Goal: Task Accomplishment & Management: Use online tool/utility

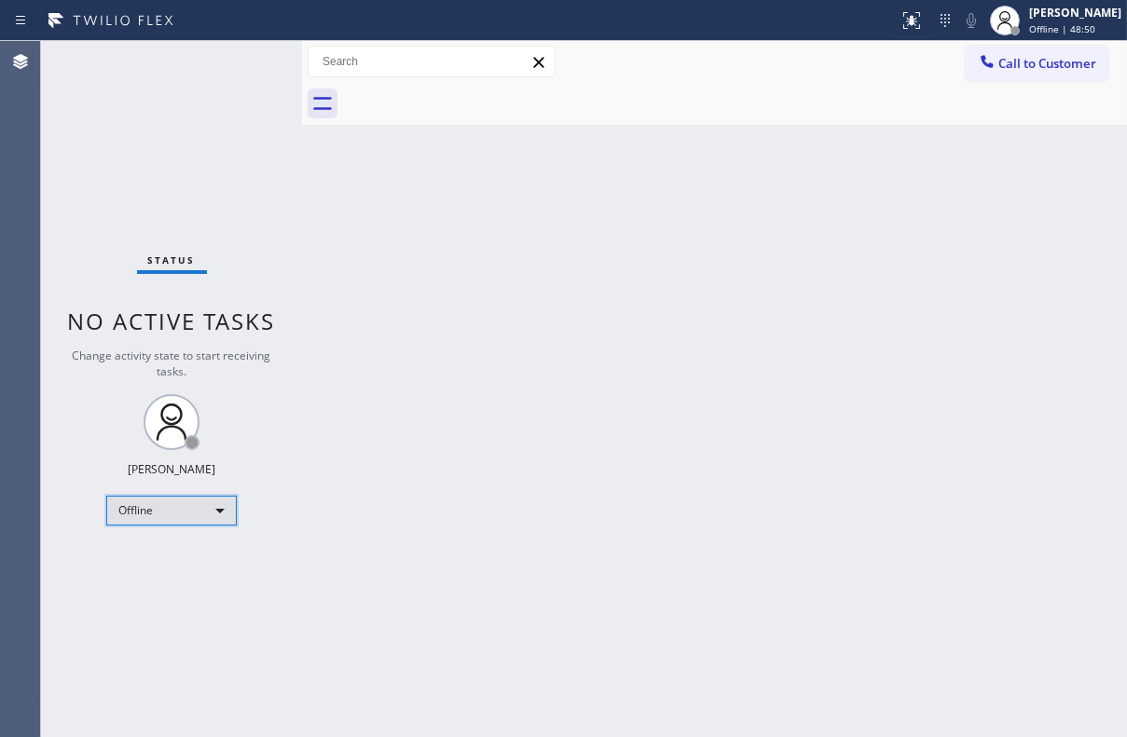
click at [176, 509] on div "Offline" at bounding box center [171, 511] width 130 height 30
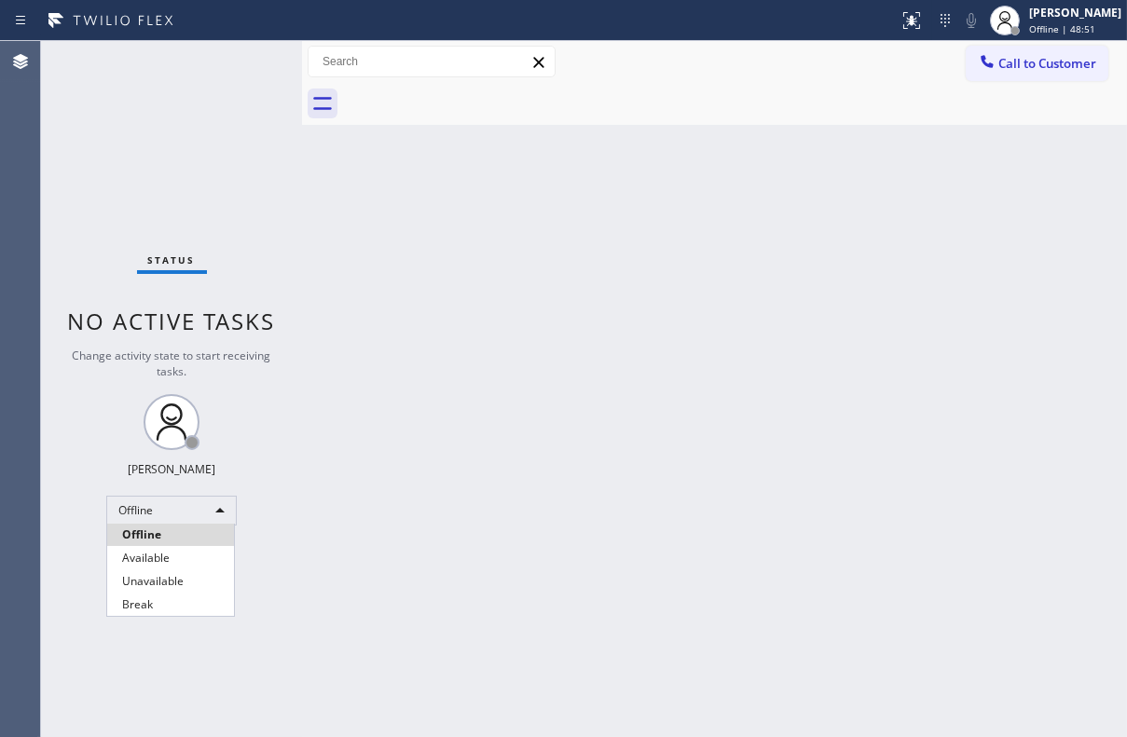
click at [160, 582] on li "Unavailable" at bounding box center [170, 581] width 127 height 22
click at [473, 513] on div "Back to Dashboard Change Sender ID Customers Technicians Select a contact Outbo…" at bounding box center [714, 389] width 825 height 696
click at [1012, 68] on span "Call to Customer" at bounding box center [1047, 63] width 98 height 17
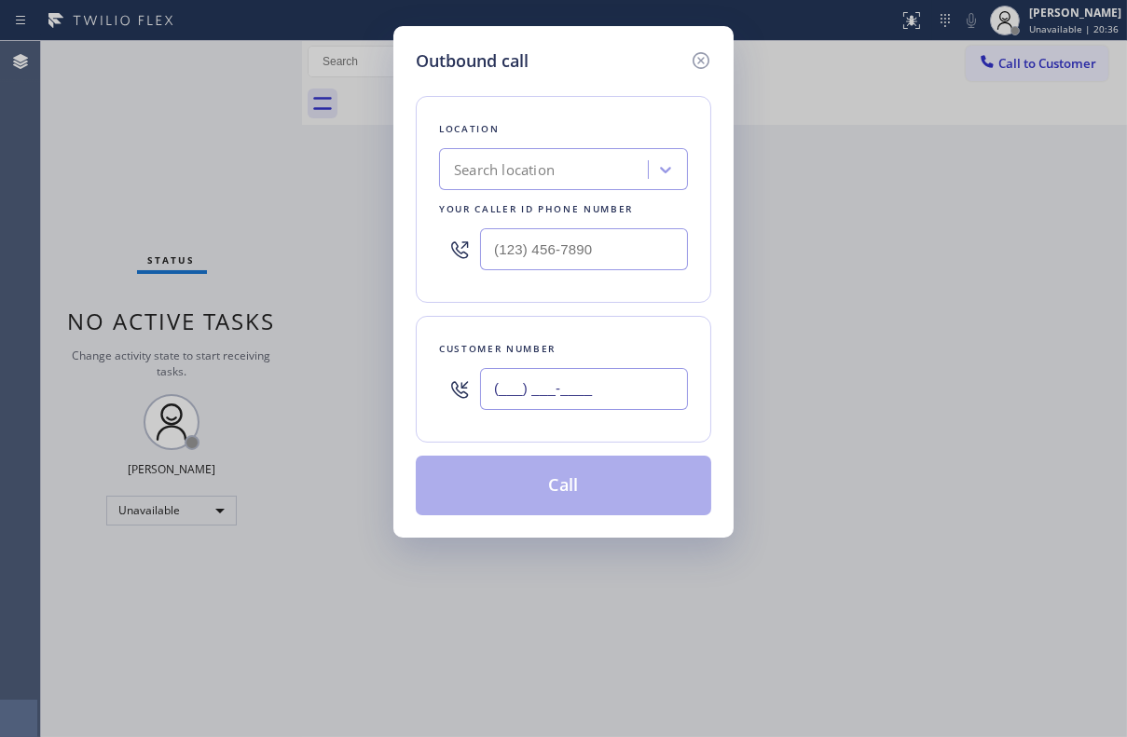
click at [555, 394] on input "(___) ___-____" at bounding box center [584, 389] width 208 height 42
paste input "415) 531-0973"
type input "[PHONE_NUMBER]"
click at [548, 175] on div "Search location" at bounding box center [504, 169] width 101 height 21
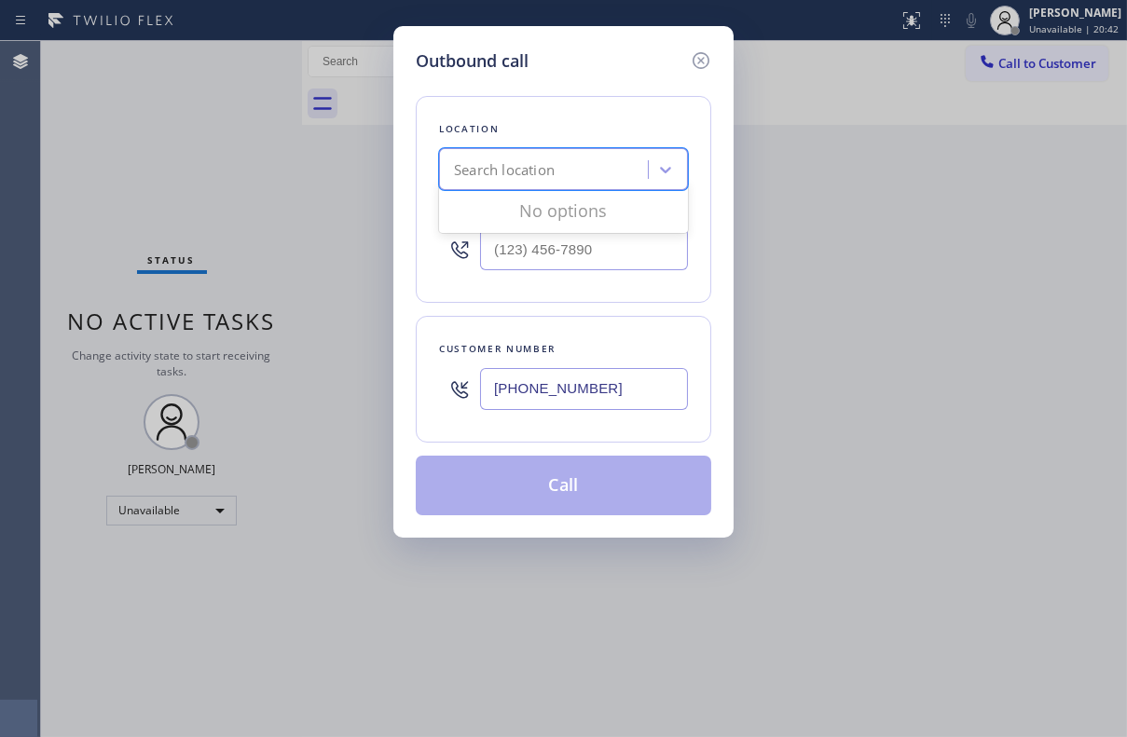
paste input "Orange Electrolux Repair"
type input "Orange Electrolux Repair"
click at [623, 171] on div "Search location" at bounding box center [546, 170] width 203 height 33
click at [587, 169] on div "Search location" at bounding box center [546, 170] width 203 height 33
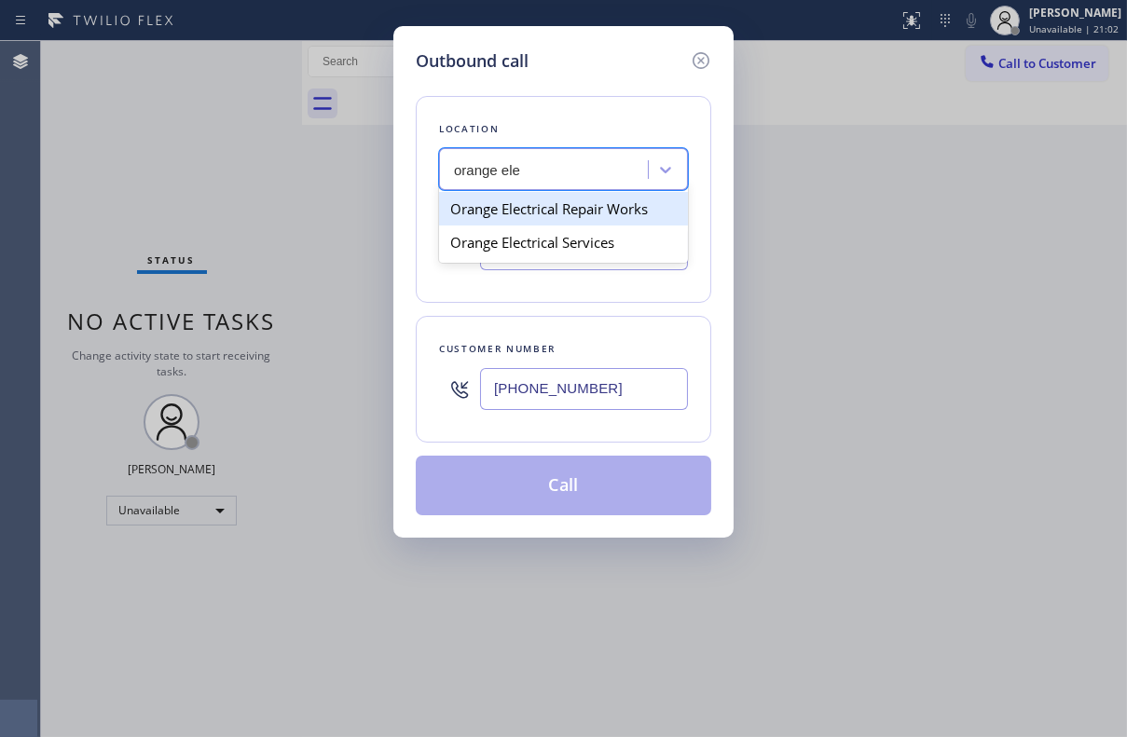
type input "orange ele"
click at [529, 168] on div "Search location" at bounding box center [504, 169] width 101 height 21
type input "orange elect"
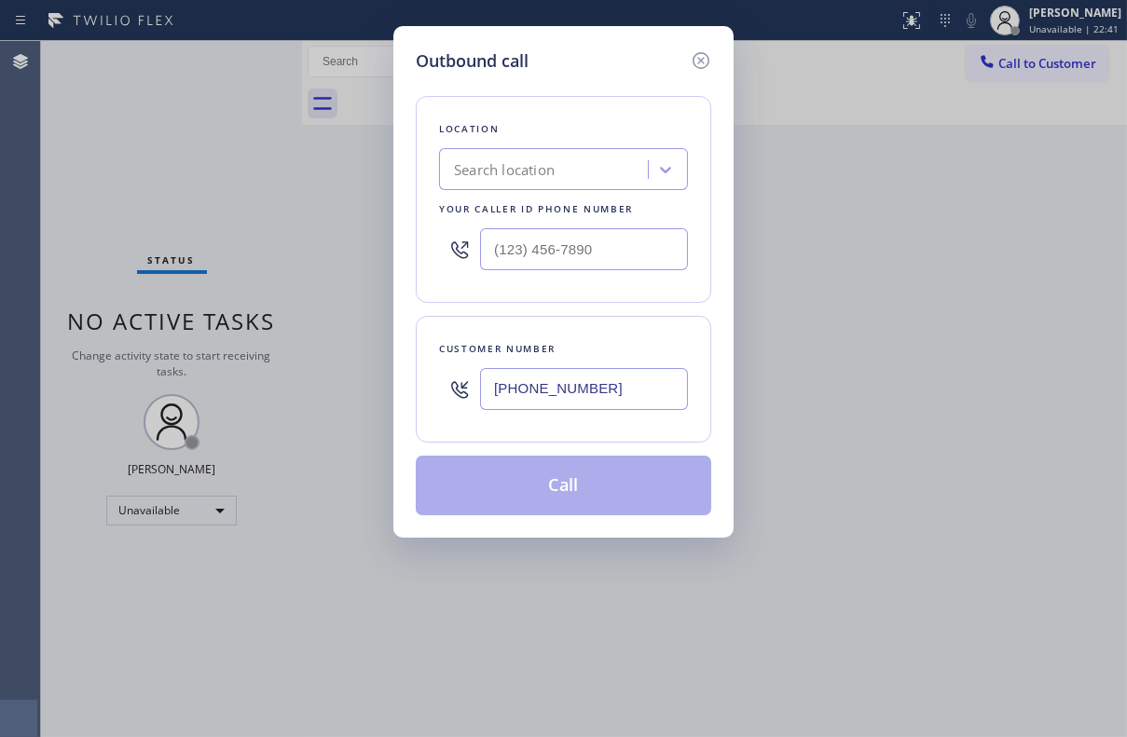
click at [966, 261] on div "Outbound call Location Search location Your caller id phone number Customer num…" at bounding box center [563, 368] width 1127 height 737
click at [569, 237] on input "(___) ___-____" at bounding box center [584, 249] width 208 height 42
paste input "657) 301-3365"
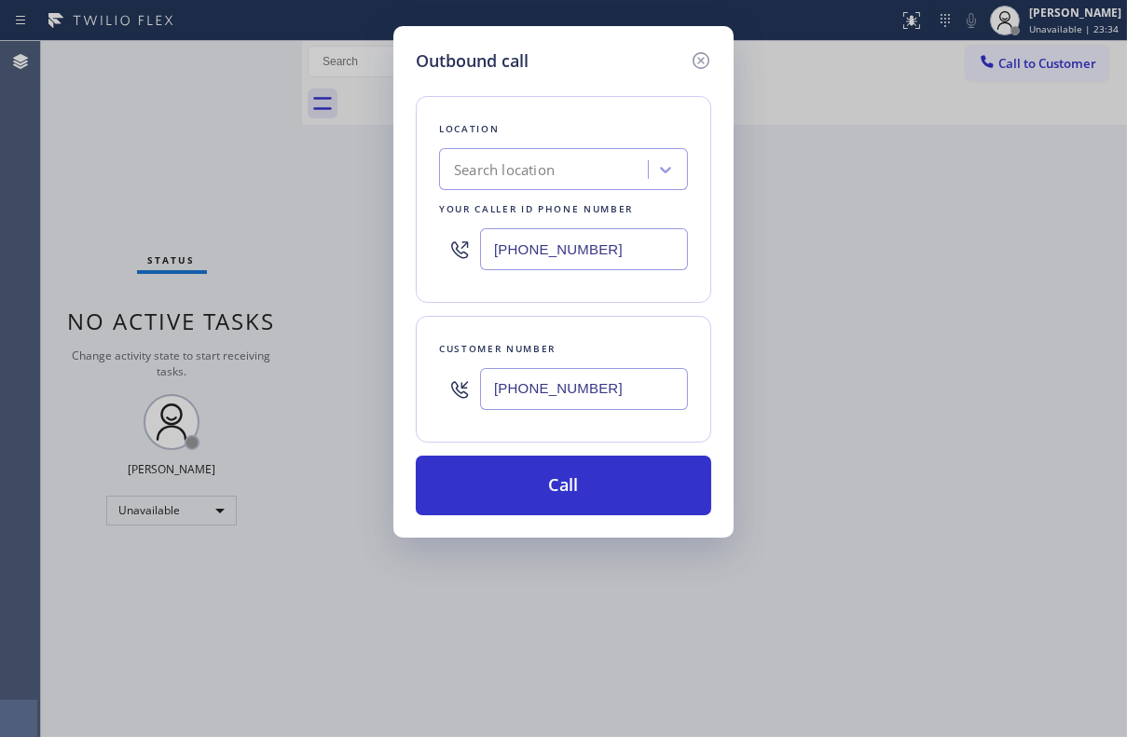
click at [670, 244] on input "[PHONE_NUMBER]" at bounding box center [584, 249] width 208 height 42
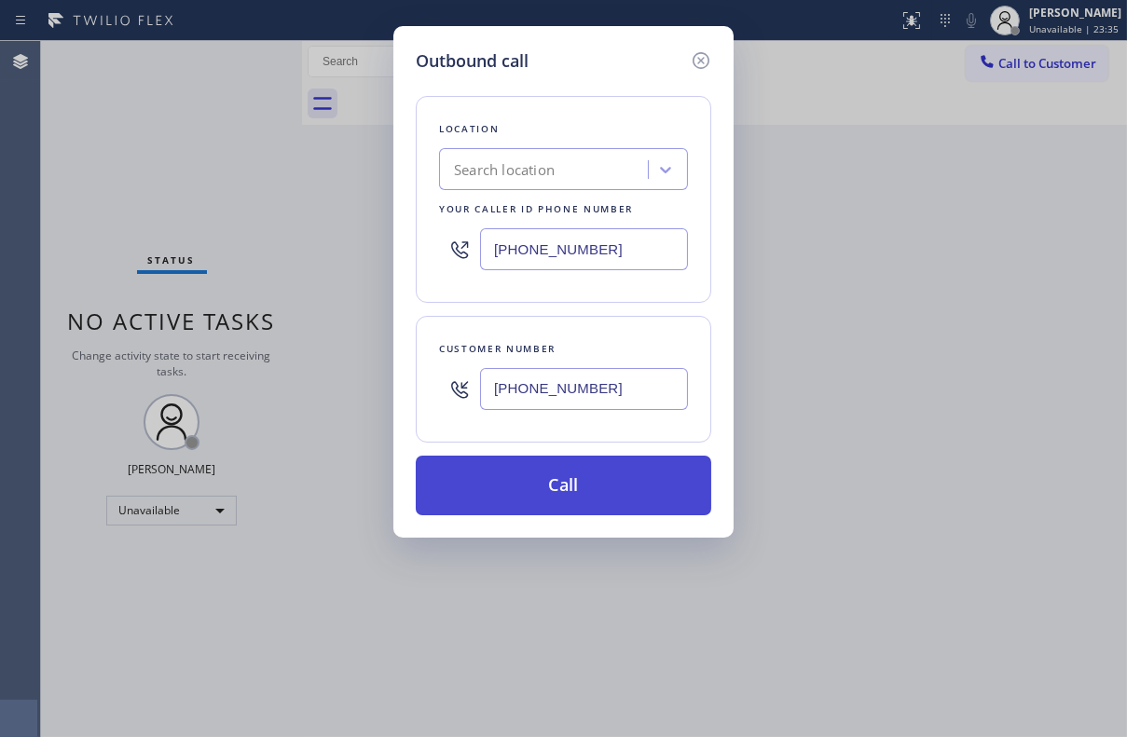
type input "[PHONE_NUMBER]"
click at [587, 476] on button "Call" at bounding box center [563, 486] width 295 height 60
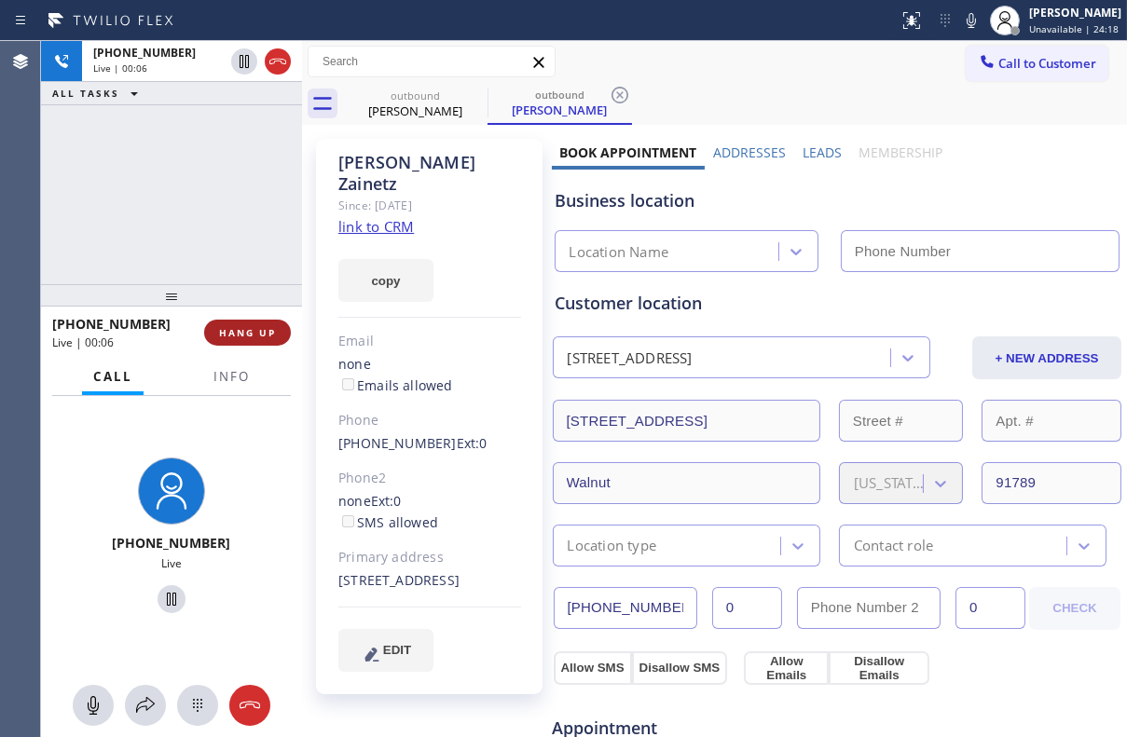
click at [268, 332] on span "HANG UP" at bounding box center [247, 332] width 57 height 13
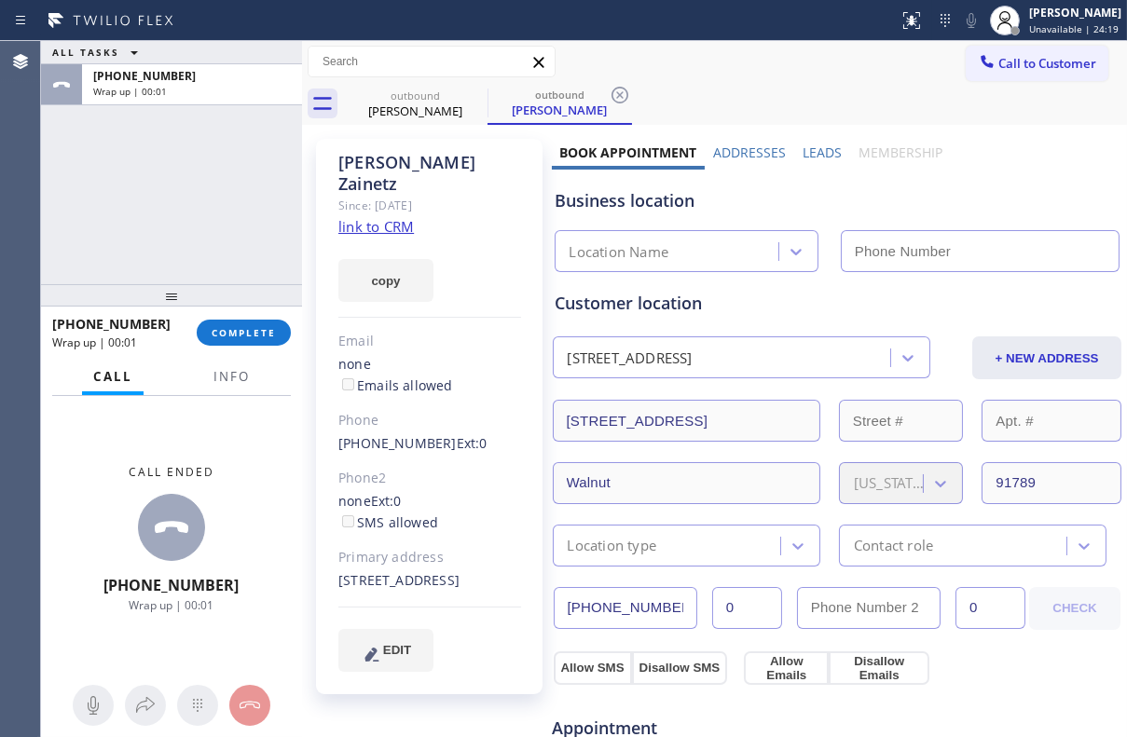
click at [825, 149] on label "Leads" at bounding box center [821, 153] width 39 height 18
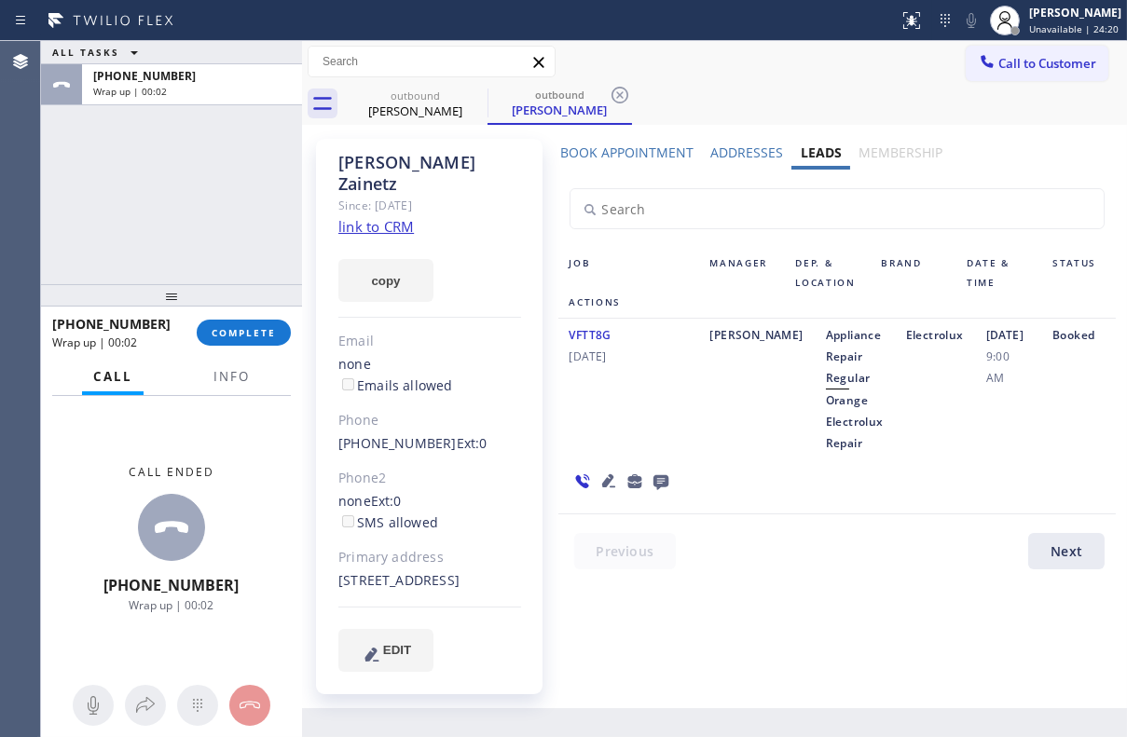
click at [662, 472] on icon at bounding box center [661, 481] width 22 height 23
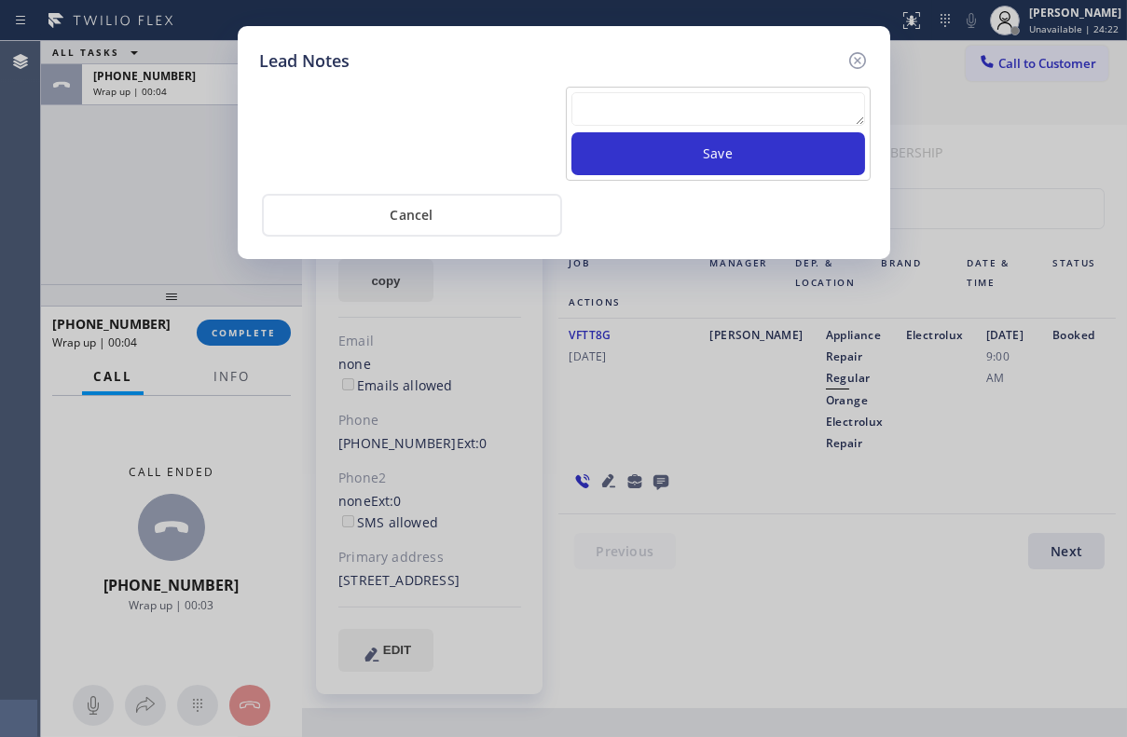
click at [664, 99] on textarea at bounding box center [718, 109] width 294 height 34
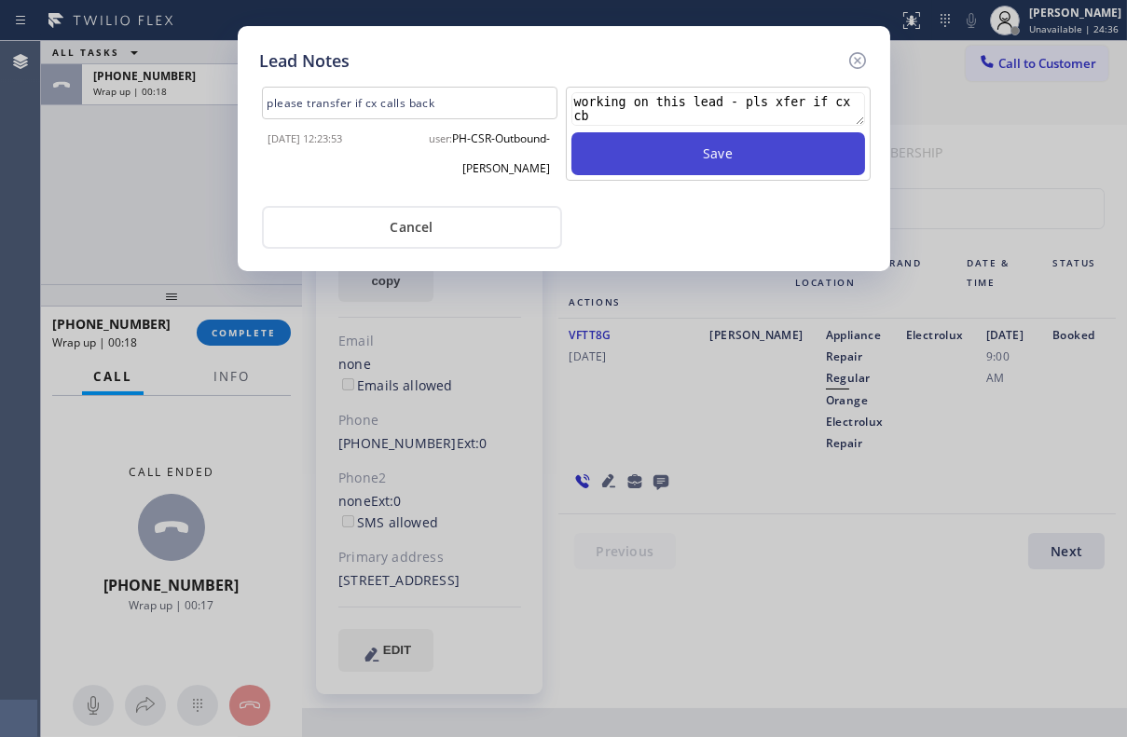
type textarea "working on this lead - pls xfer if cx cb"
click at [795, 147] on button "Save" at bounding box center [718, 153] width 294 height 43
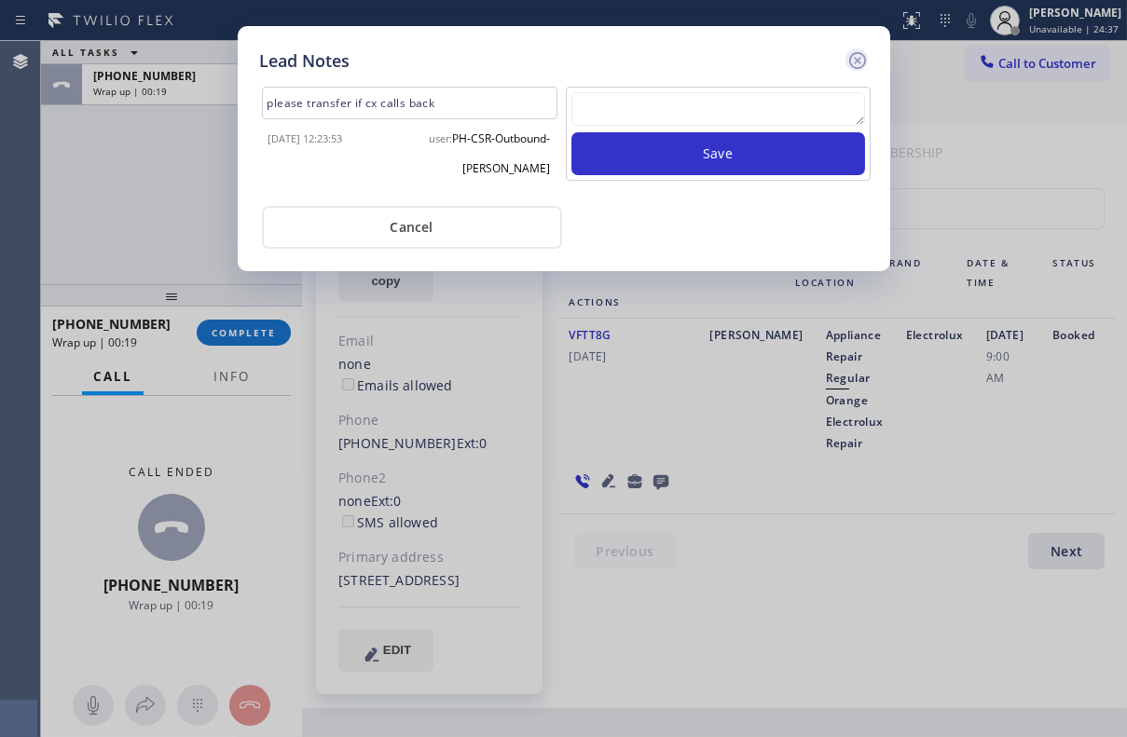
click at [856, 55] on icon at bounding box center [857, 60] width 22 height 22
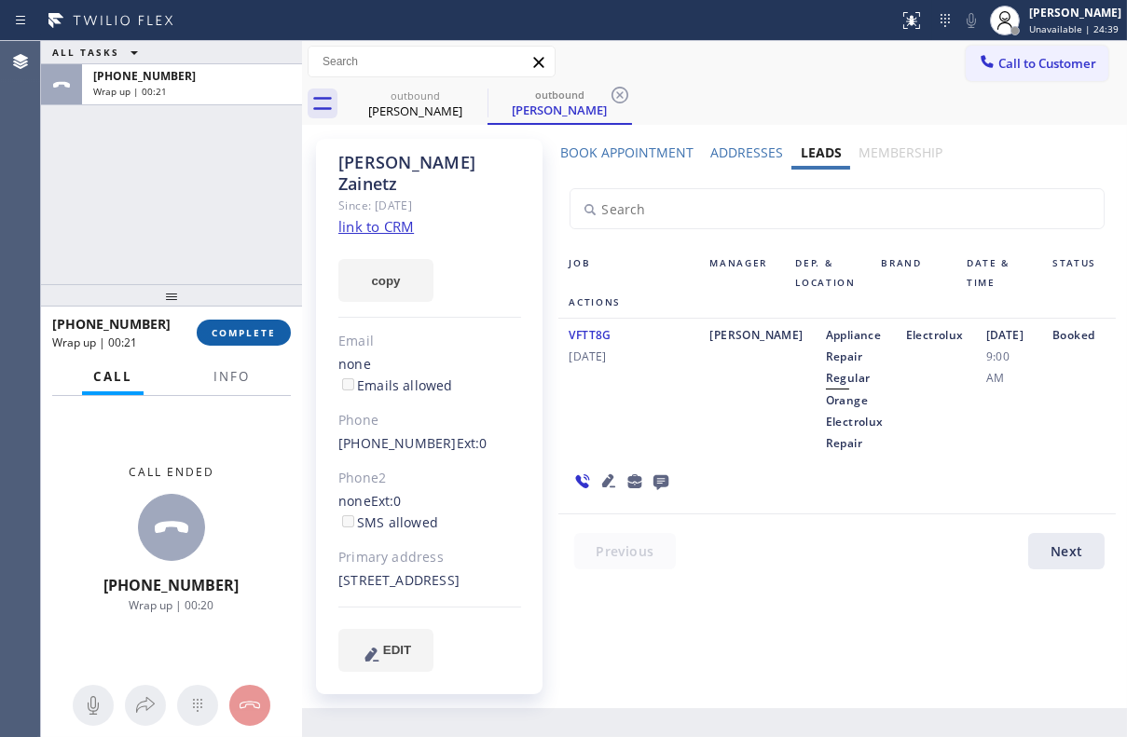
click at [246, 337] on span "COMPLETE" at bounding box center [244, 332] width 64 height 13
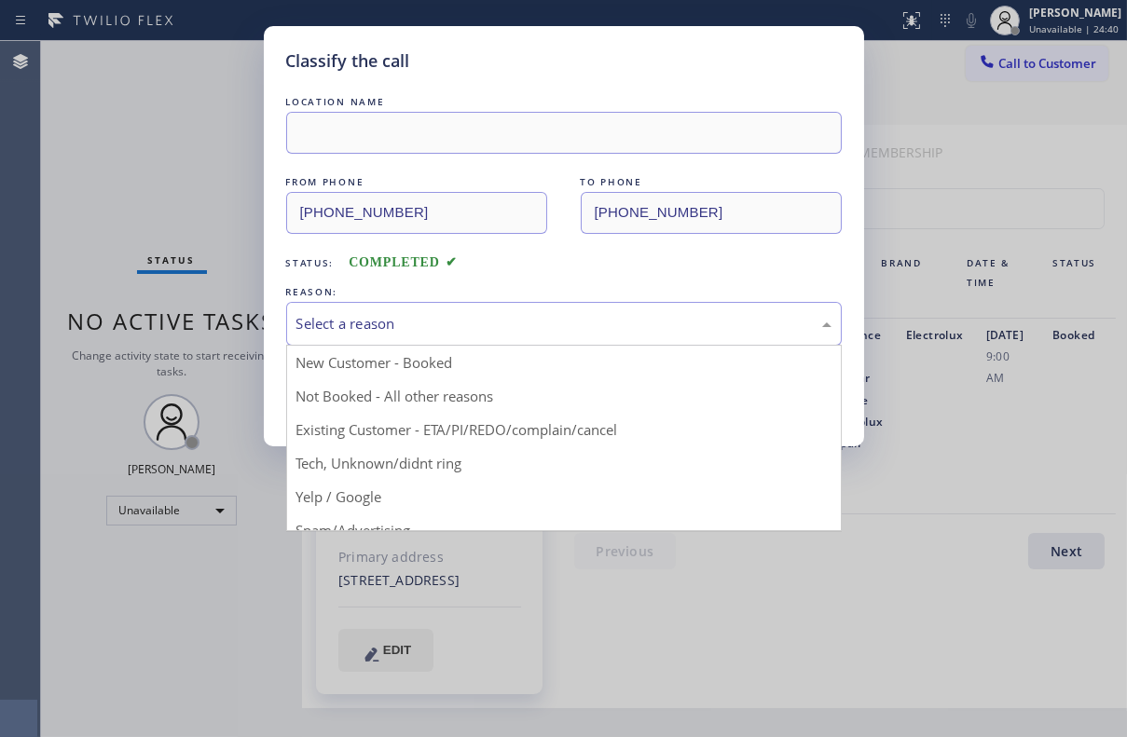
click at [468, 327] on div "Select a reason" at bounding box center [563, 323] width 535 height 21
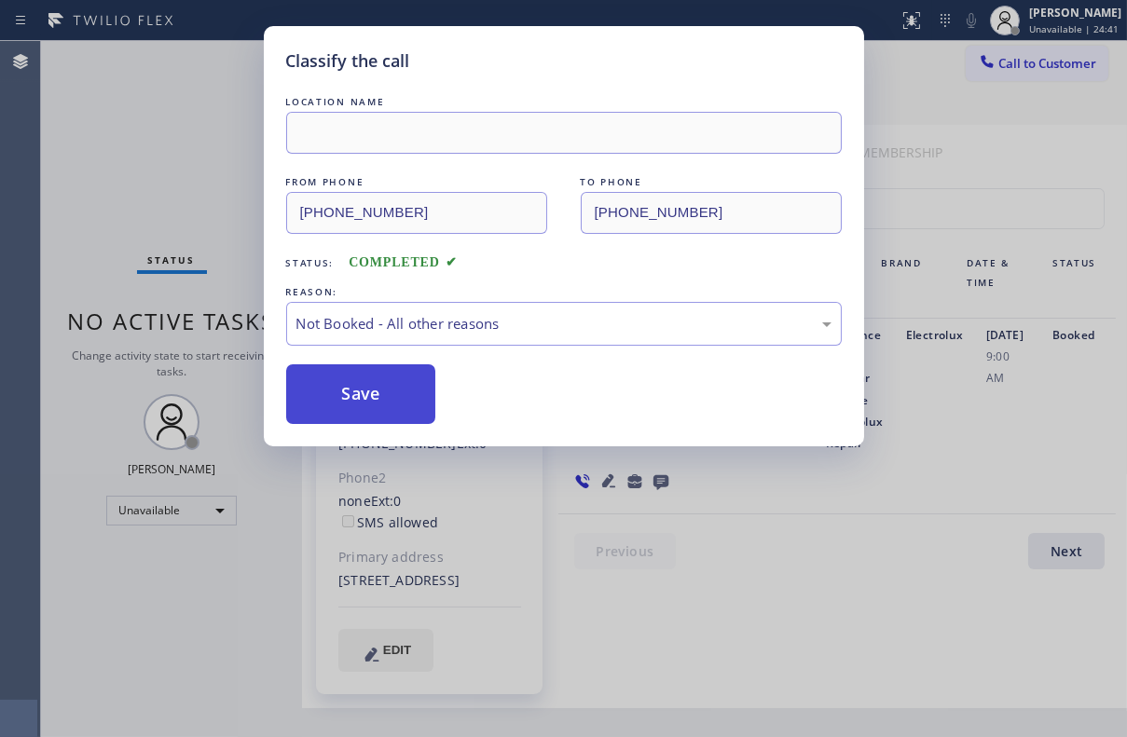
click at [349, 404] on button "Save" at bounding box center [361, 394] width 150 height 60
